Goal: Task Accomplishment & Management: Complete application form

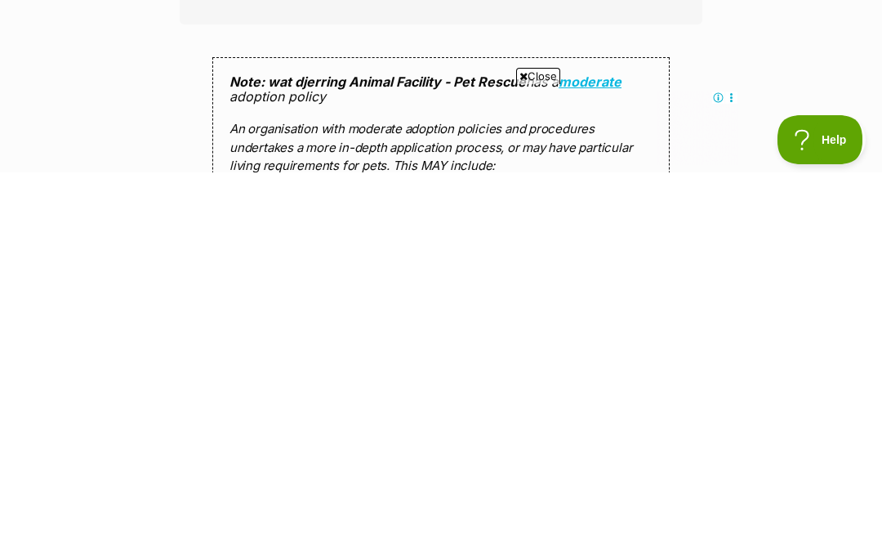
scroll to position [1191, 0]
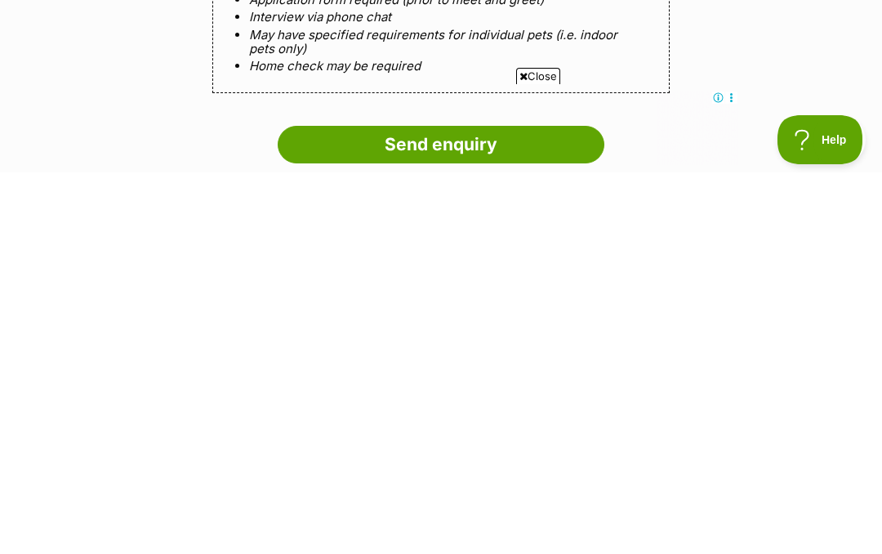
click at [414, 507] on input "Send enquiry" at bounding box center [441, 526] width 327 height 38
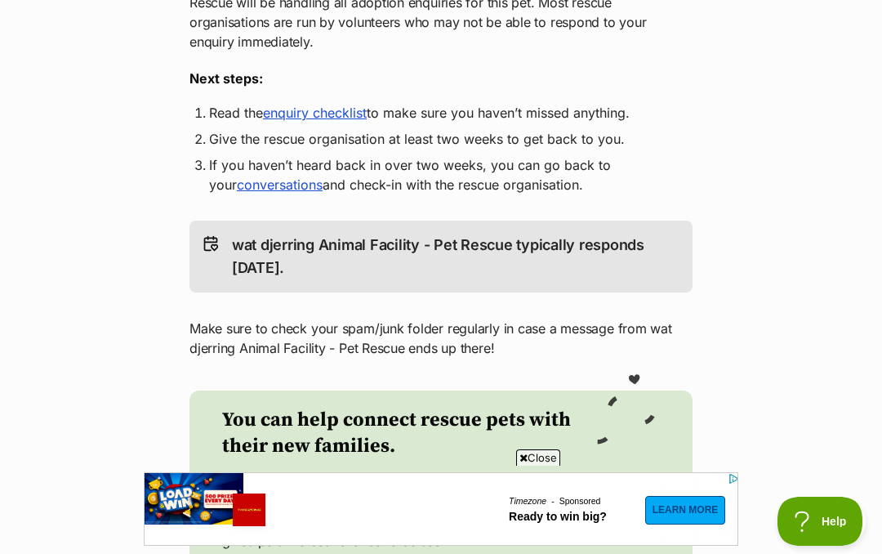
scroll to position [401, 0]
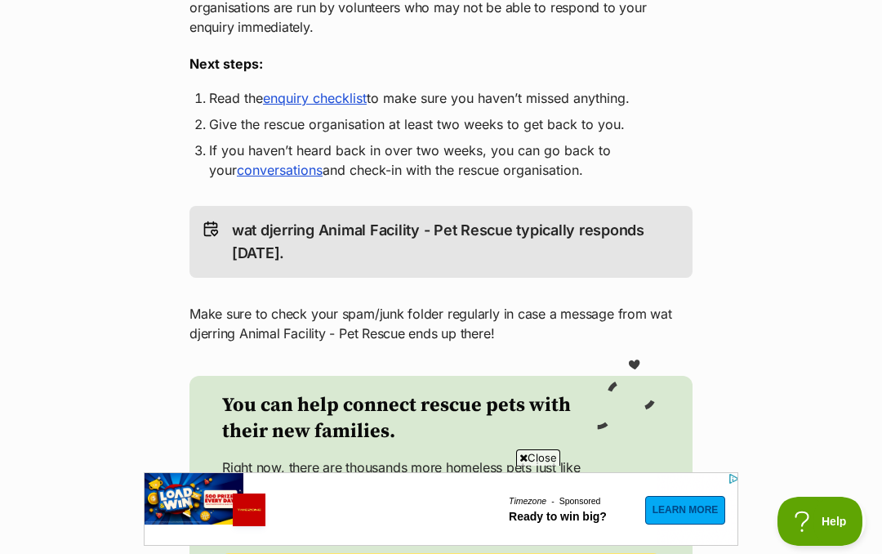
click at [315, 90] on link "enquiry checklist" at bounding box center [315, 98] width 104 height 16
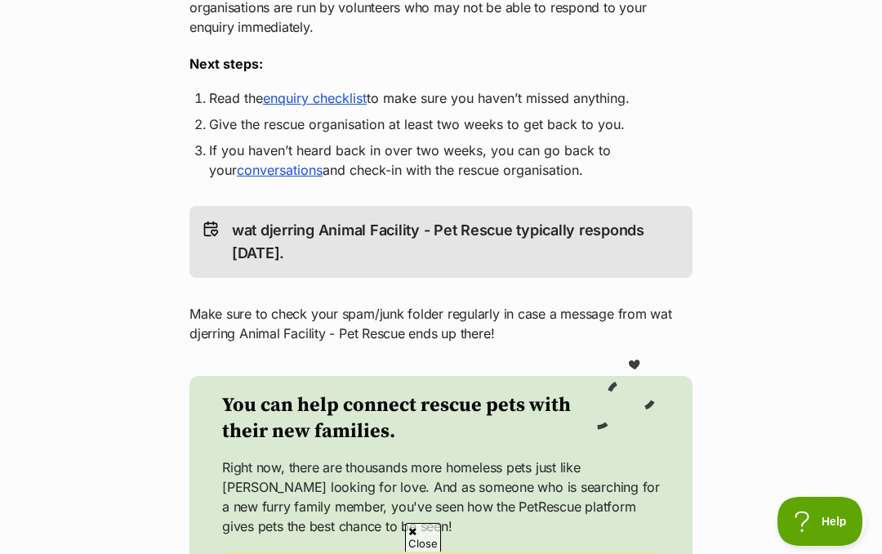
scroll to position [472, 0]
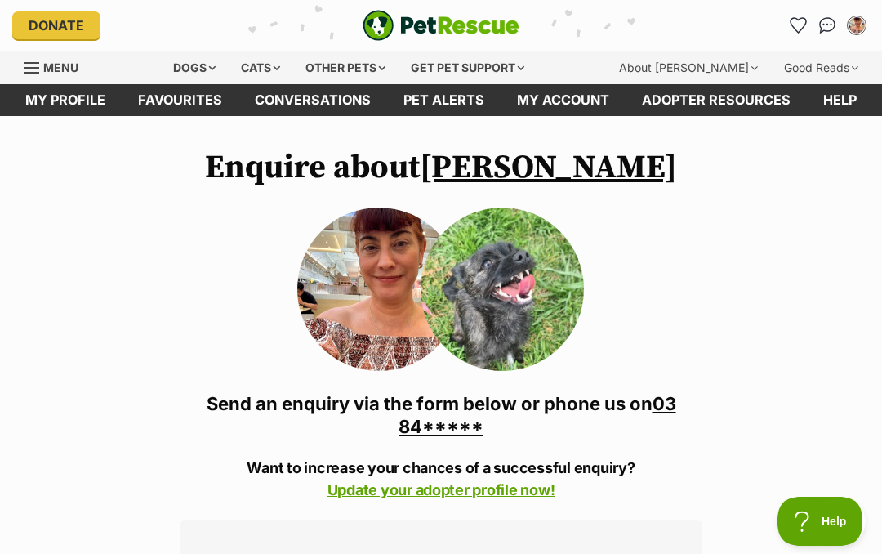
click at [42, 73] on link "Menu" at bounding box center [57, 65] width 65 height 29
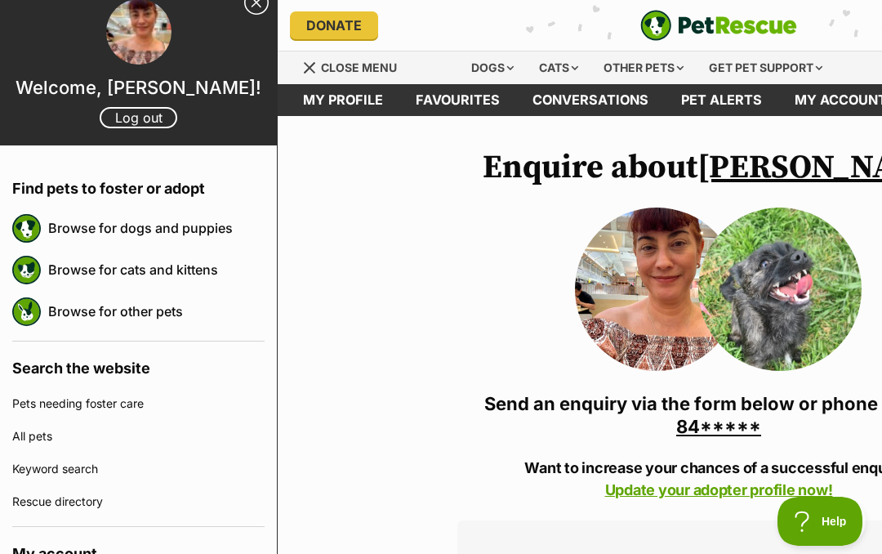
scroll to position [11, 0]
